Goal: Task Accomplishment & Management: Use online tool/utility

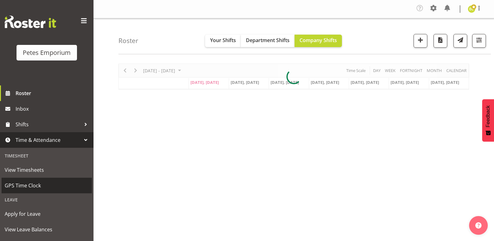
click at [27, 185] on span "GPS Time Clock" at bounding box center [47, 185] width 84 height 9
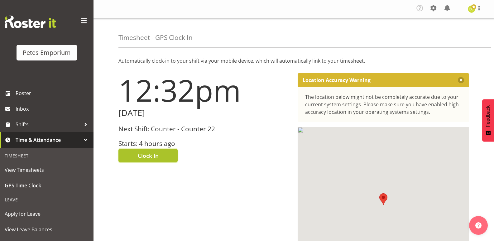
click at [146, 156] on span "Clock In" at bounding box center [148, 156] width 21 height 8
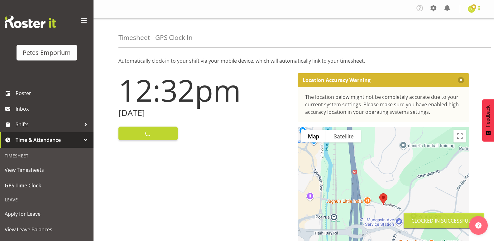
click at [479, 6] on span at bounding box center [479, 7] width 7 height 7
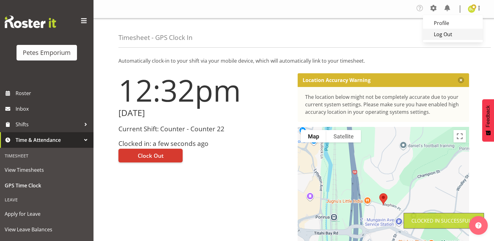
click at [447, 34] on link "Log Out" at bounding box center [453, 34] width 60 height 11
